Goal: Navigation & Orientation: Find specific page/section

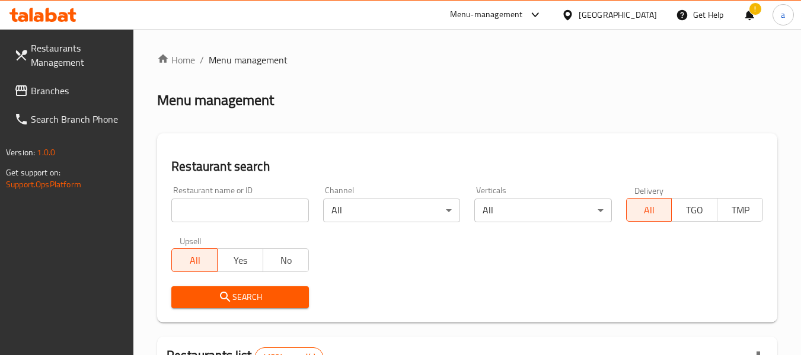
click at [88, 99] on link "Branches" at bounding box center [69, 91] width 129 height 28
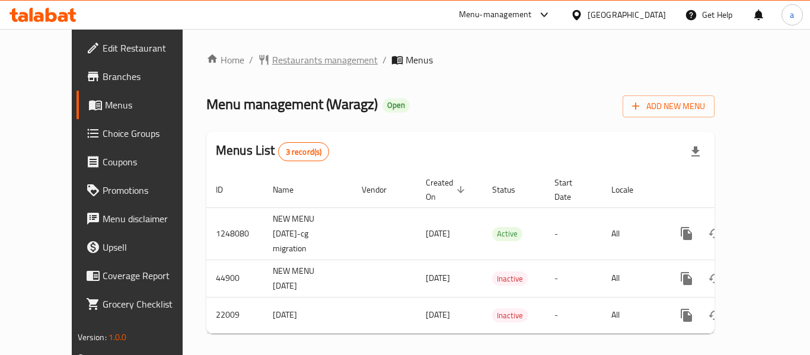
click at [272, 67] on span "Restaurants management" at bounding box center [325, 60] width 106 height 14
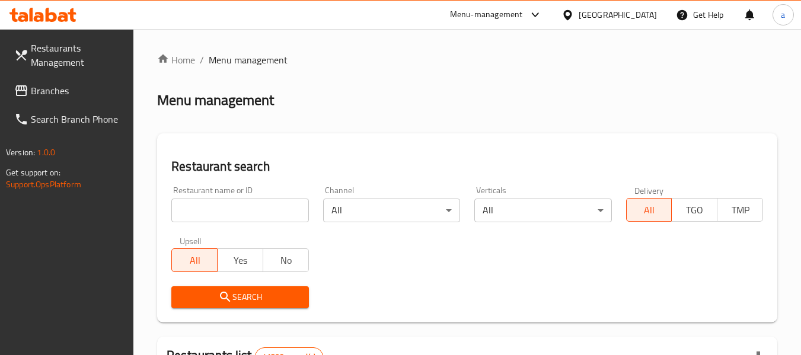
click at [60, 90] on span "Branches" at bounding box center [78, 91] width 94 height 14
